Goal: Navigation & Orientation: Understand site structure

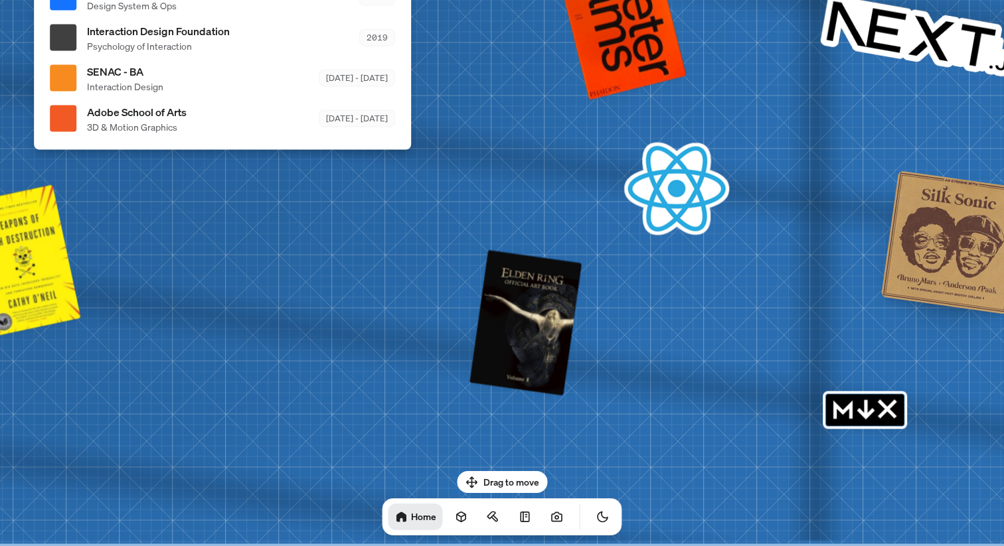
click at [499, 484] on div "Drag to move Home" at bounding box center [502, 503] width 261 height 64
click at [457, 522] on icon at bounding box center [461, 517] width 9 height 10
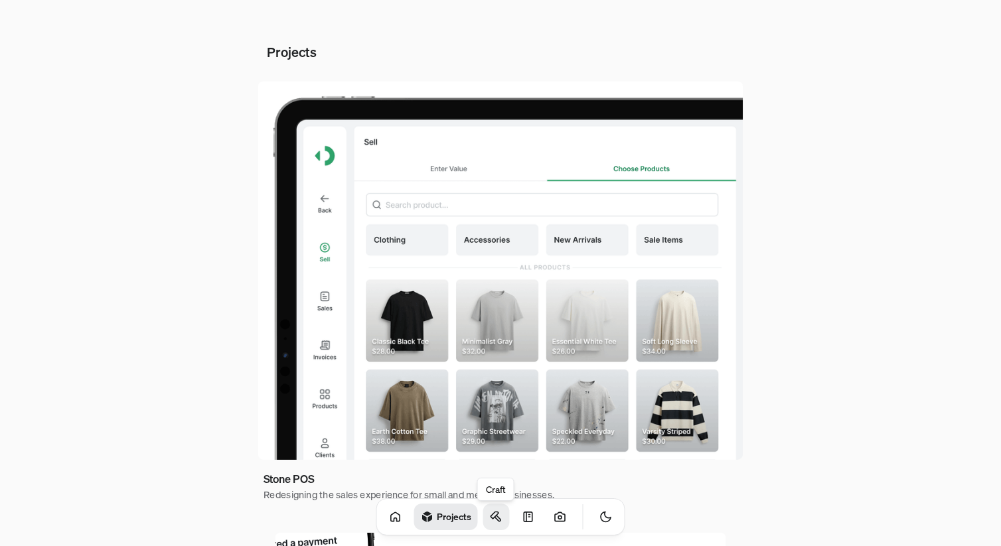
click at [490, 518] on icon at bounding box center [496, 517] width 13 height 13
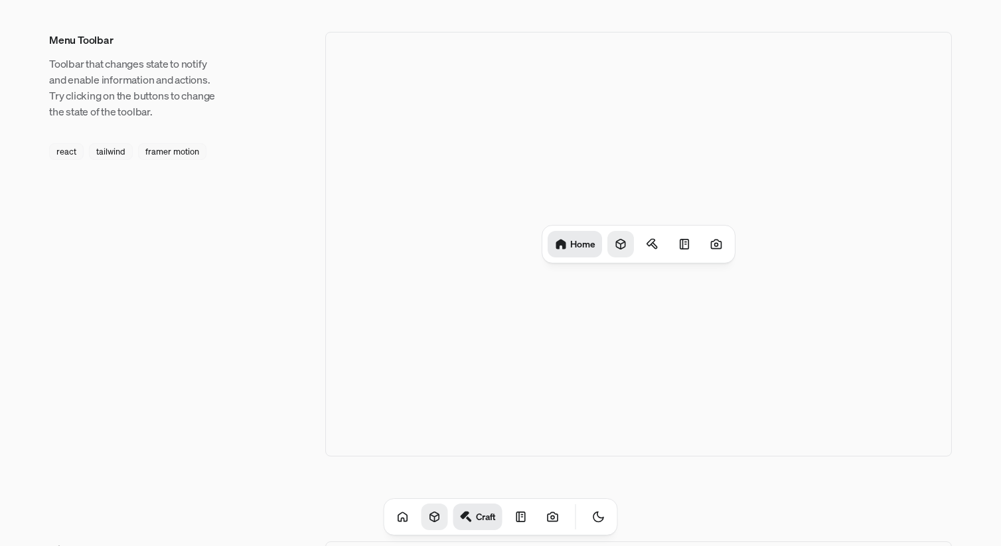
click at [618, 246] on icon at bounding box center [620, 244] width 13 height 13
click at [651, 247] on icon at bounding box center [657, 244] width 13 height 13
click at [675, 247] on div at bounding box center [682, 244] width 27 height 27
click at [711, 245] on icon at bounding box center [716, 244] width 10 height 9
click at [513, 514] on link at bounding box center [521, 517] width 27 height 27
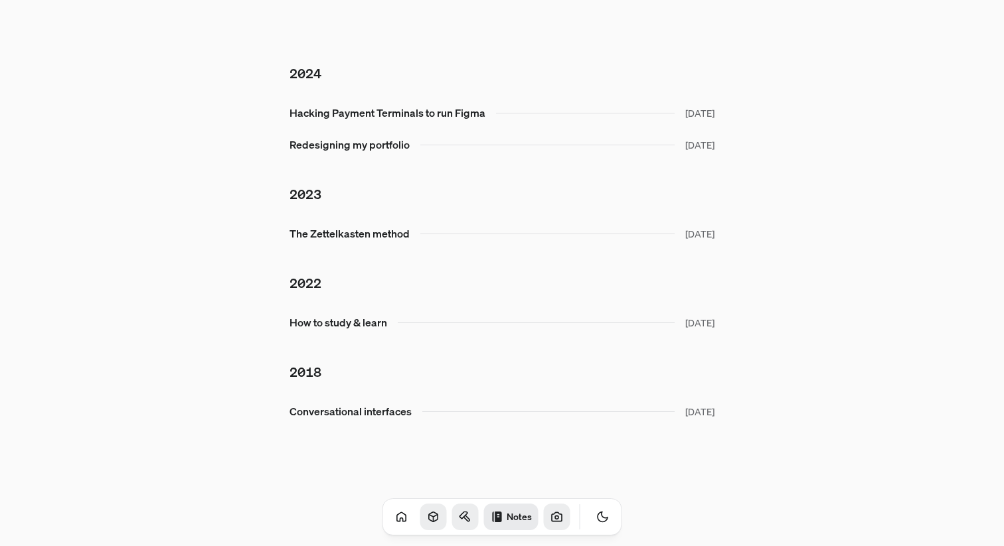
click at [550, 520] on icon at bounding box center [556, 517] width 13 height 13
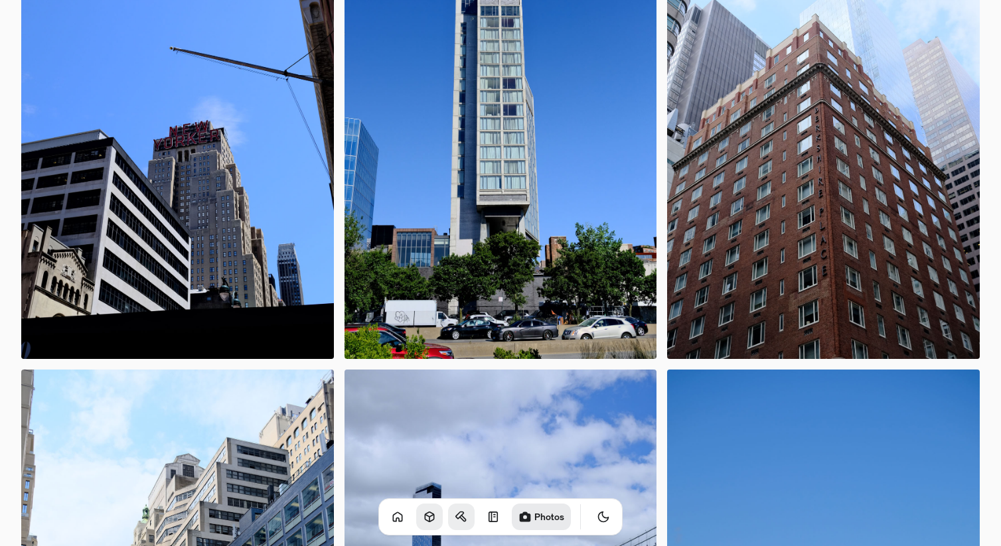
scroll to position [1011, 0]
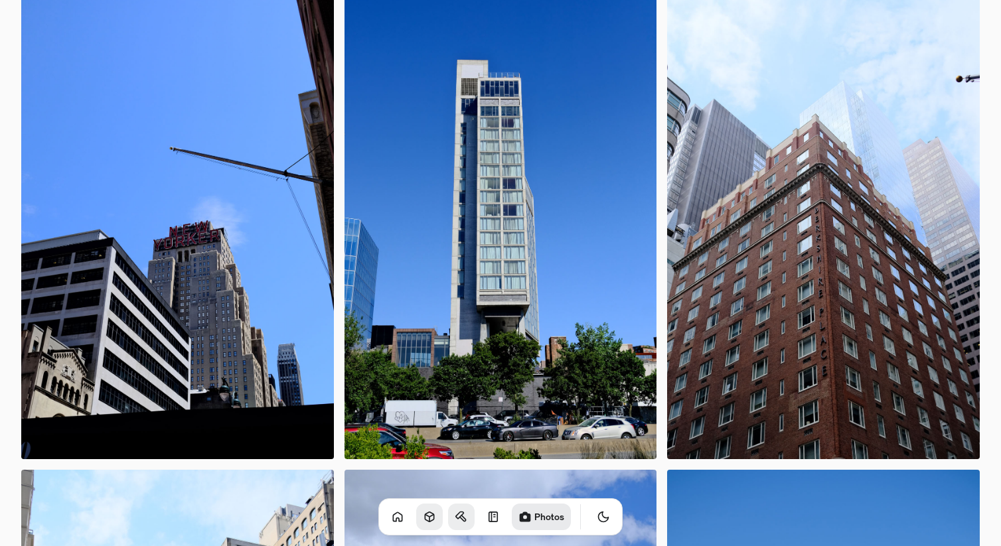
click at [510, 369] on img at bounding box center [501, 224] width 313 height 469
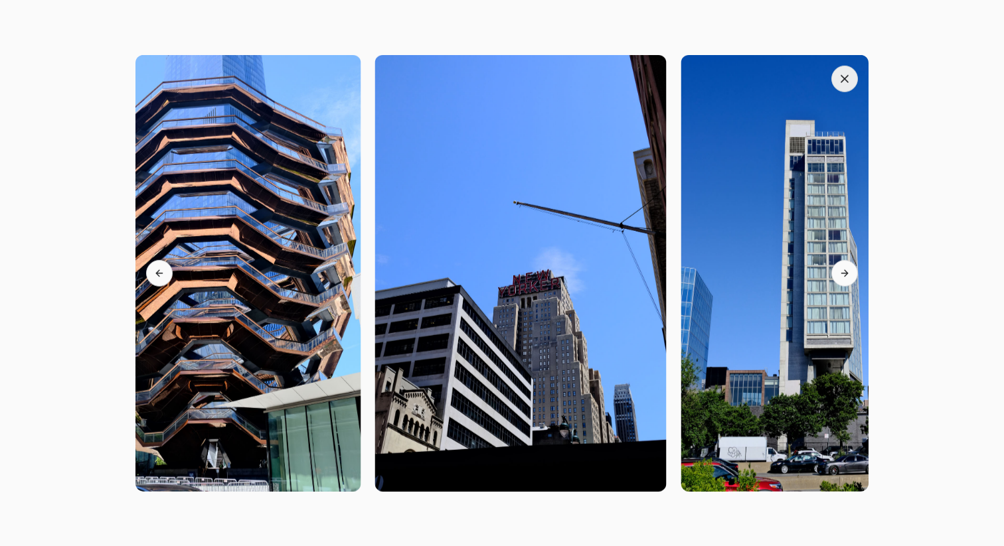
click at [836, 80] on button "button" at bounding box center [844, 78] width 27 height 27
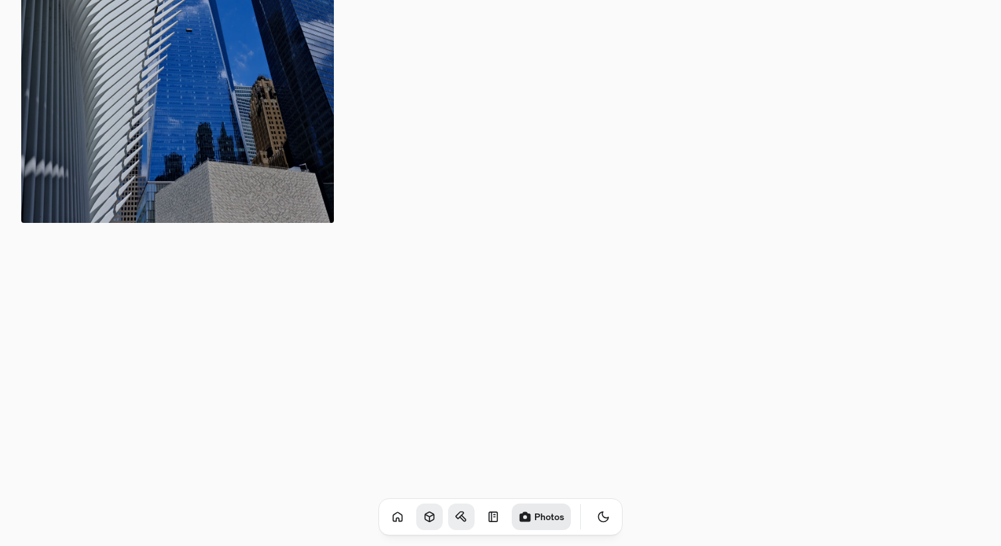
scroll to position [3216, 0]
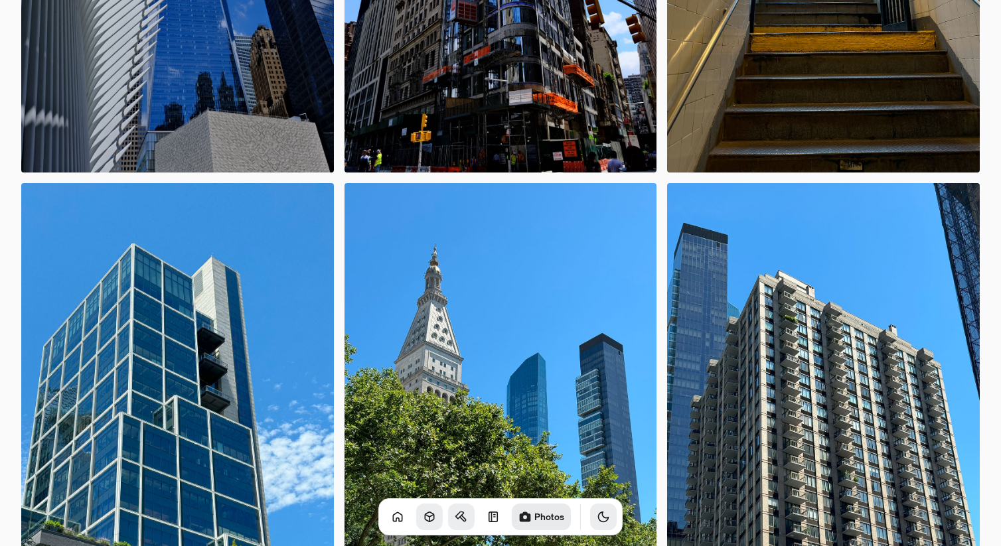
click at [590, 525] on button "Toggle Theme" at bounding box center [603, 517] width 27 height 27
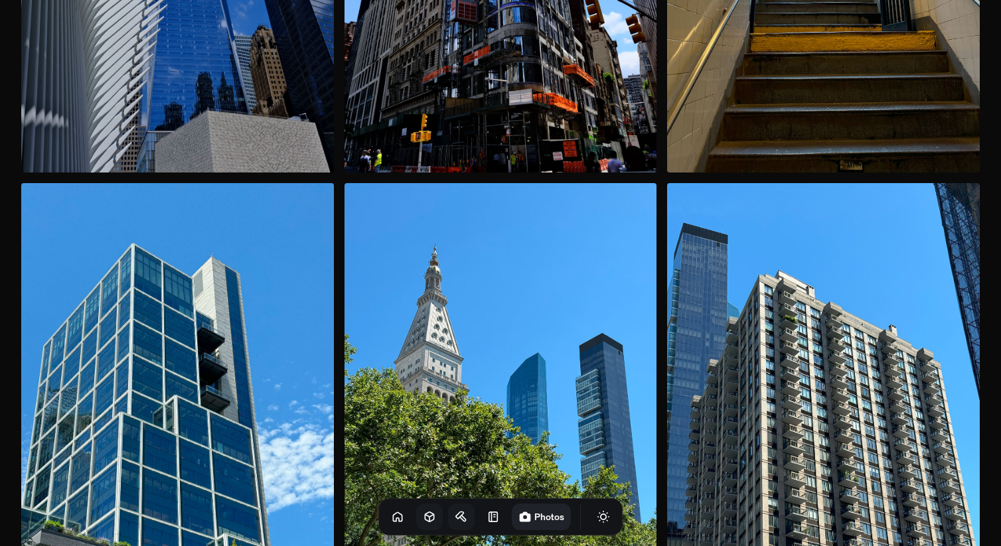
click at [0, 0] on button "Toggle Audio" at bounding box center [0, 0] width 0 height 0
click at [489, 521] on icon at bounding box center [493, 516] width 9 height 9
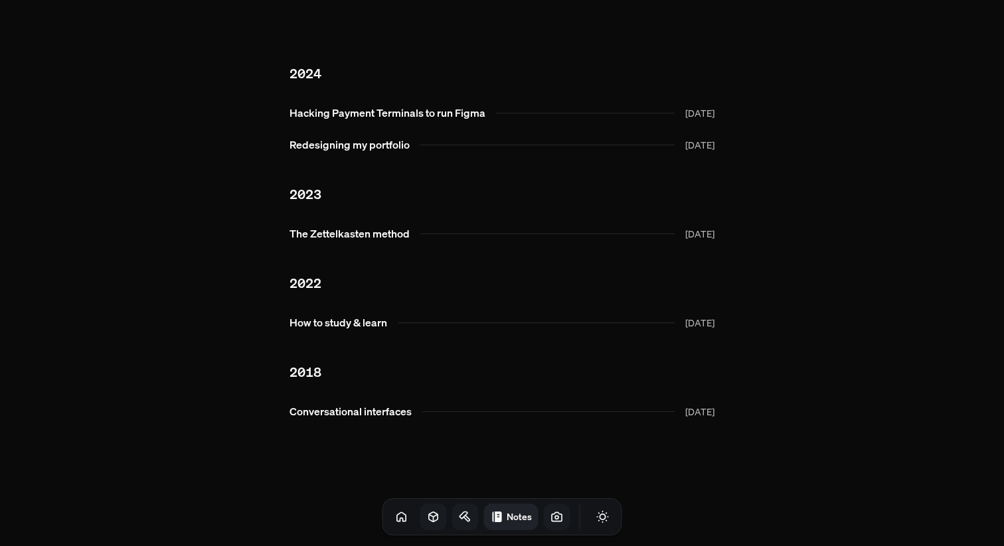
click at [459, 519] on icon at bounding box center [465, 517] width 13 height 13
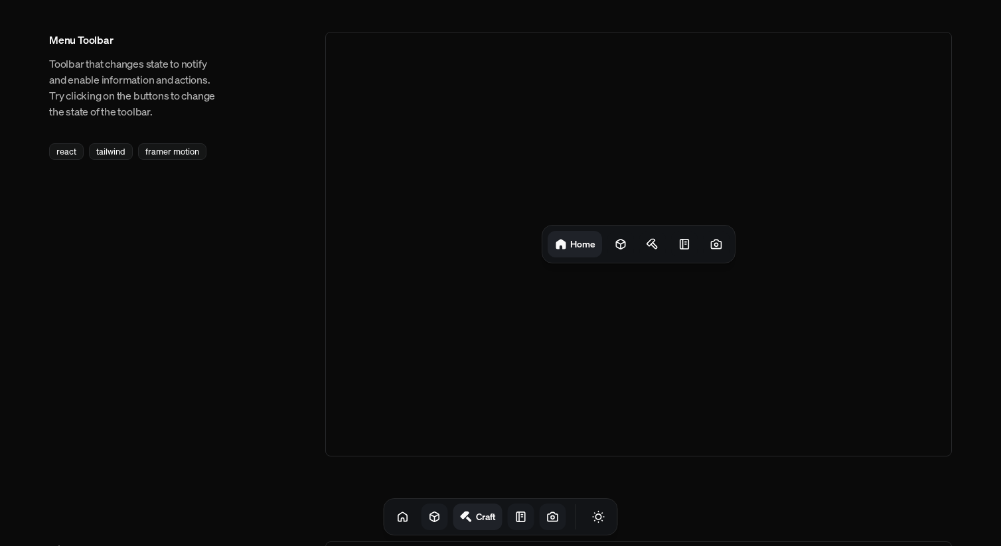
click at [428, 520] on icon at bounding box center [434, 517] width 13 height 13
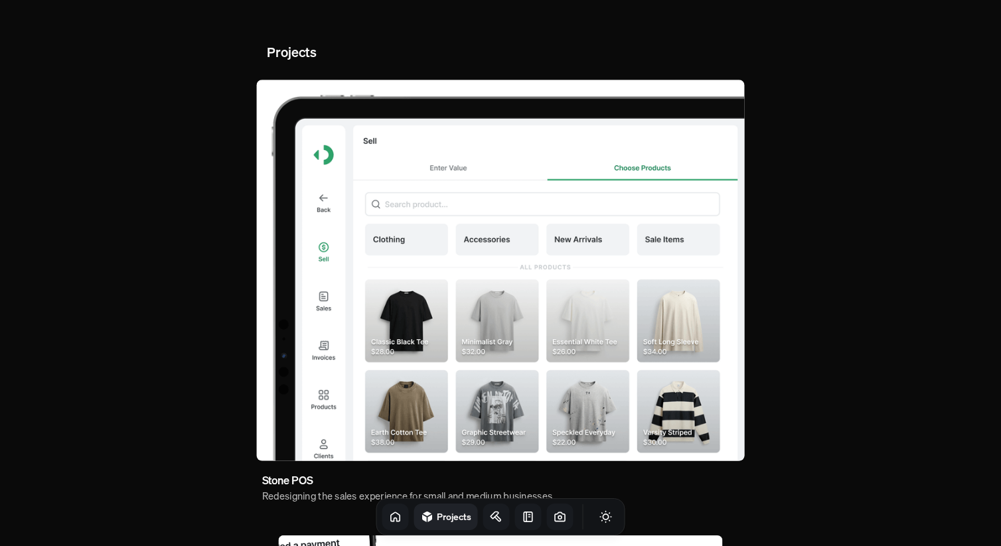
click at [389, 515] on icon at bounding box center [395, 517] width 13 height 13
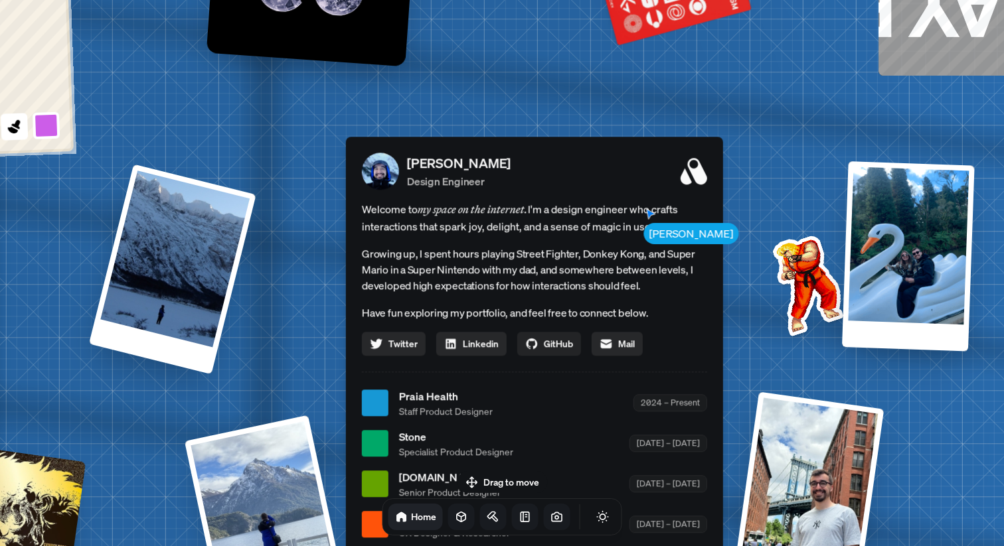
click at [551, 349] on span "GitHub" at bounding box center [558, 344] width 29 height 14
